Goal: Entertainment & Leisure: Consume media (video, audio)

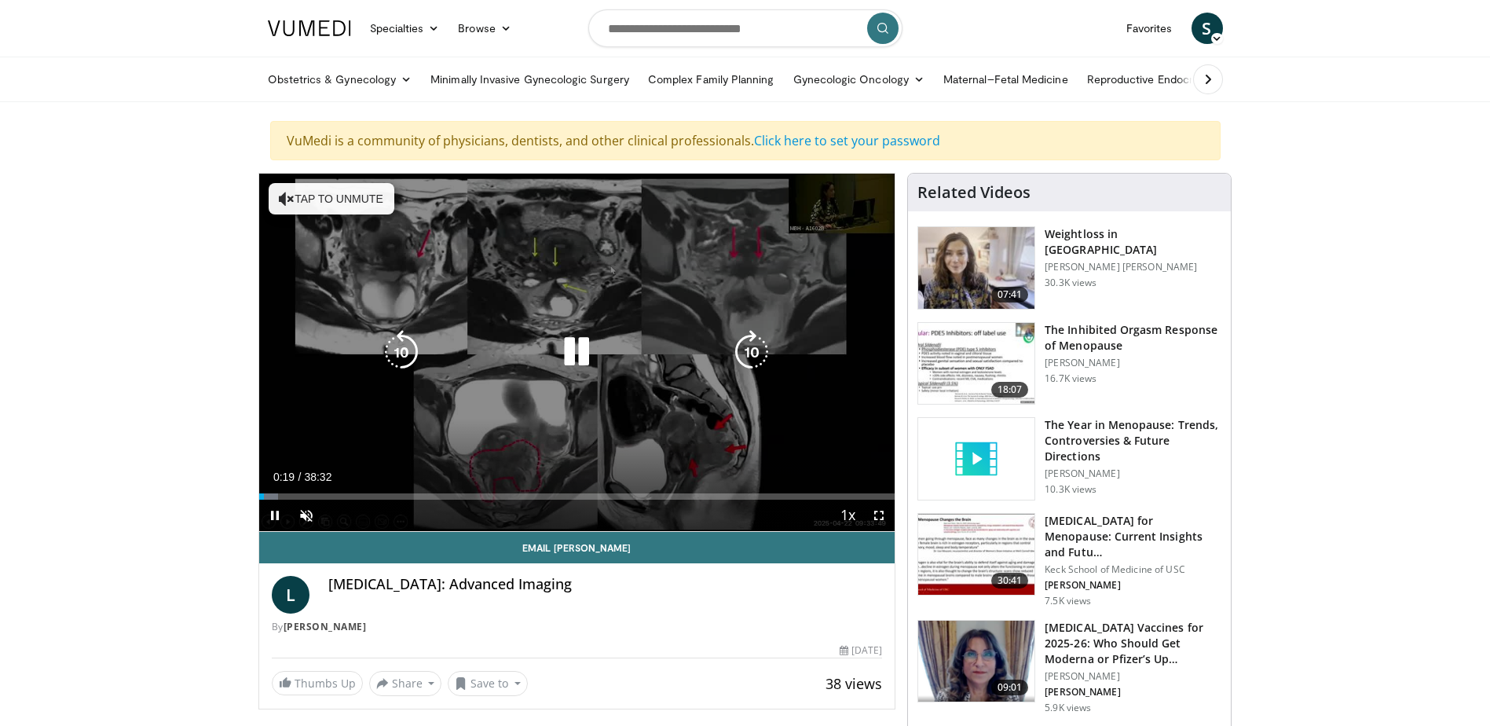
click at [747, 348] on icon "Video Player" at bounding box center [752, 352] width 44 height 44
click at [750, 357] on icon "Video Player" at bounding box center [752, 352] width 44 height 44
click at [754, 354] on icon "Video Player" at bounding box center [752, 352] width 44 height 44
click at [758, 356] on icon "Video Player" at bounding box center [752, 352] width 44 height 44
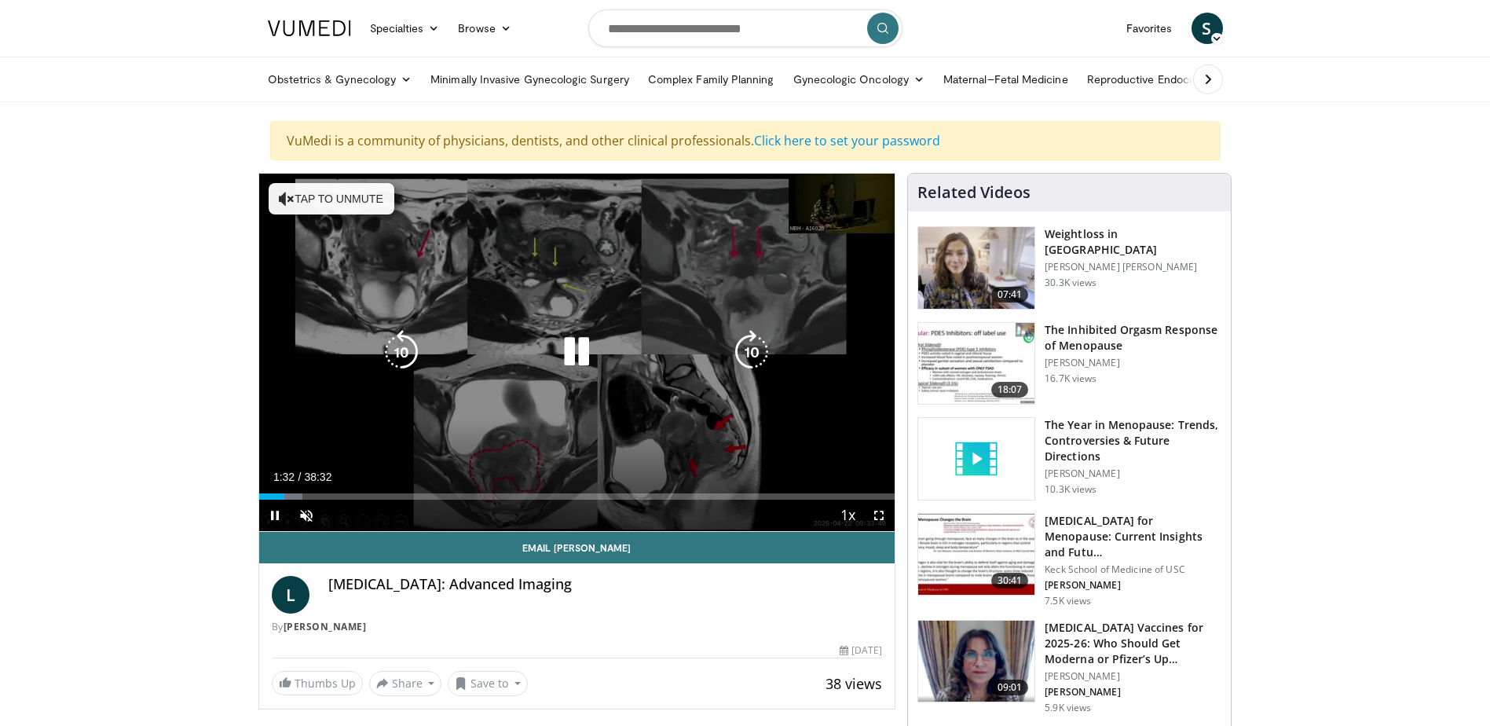
click at [756, 355] on icon "Video Player" at bounding box center [752, 352] width 44 height 44
click at [753, 357] on icon "Video Player" at bounding box center [752, 352] width 44 height 44
